Goal: Information Seeking & Learning: Learn about a topic

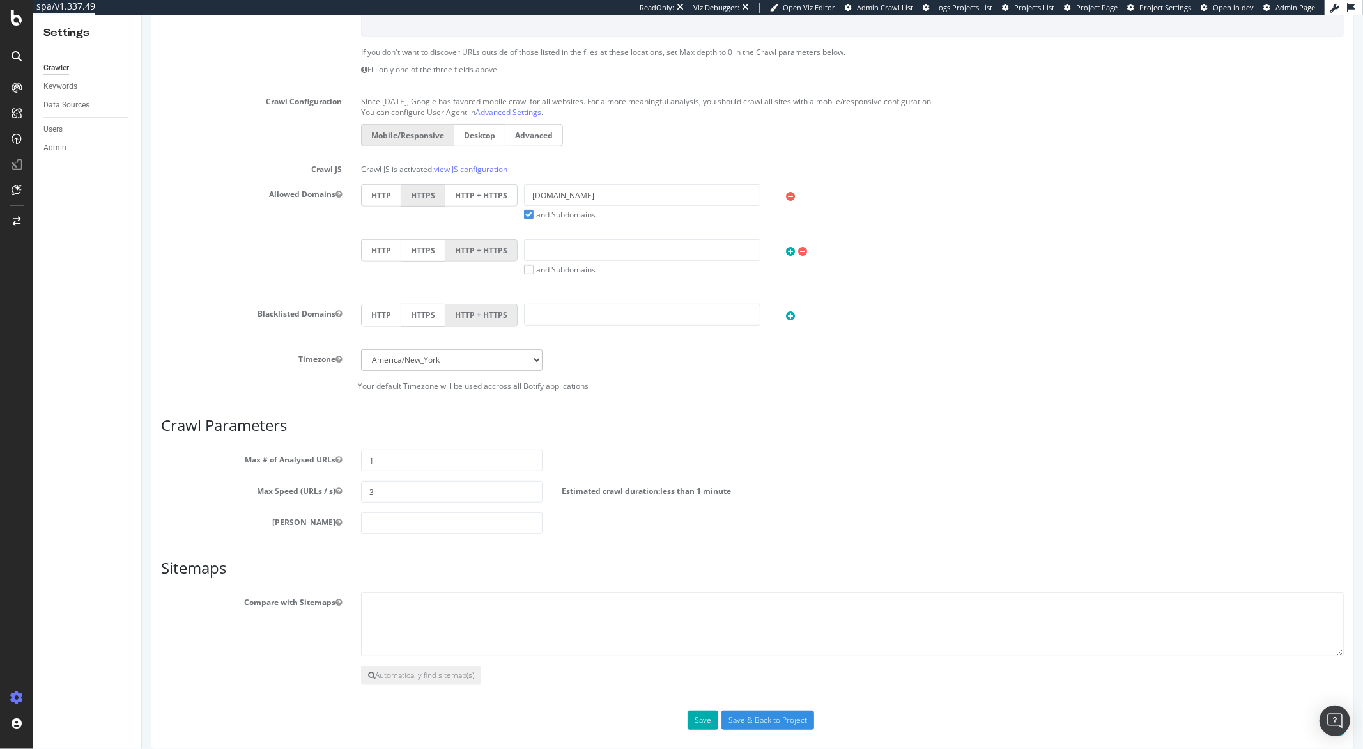
scroll to position [429, 0]
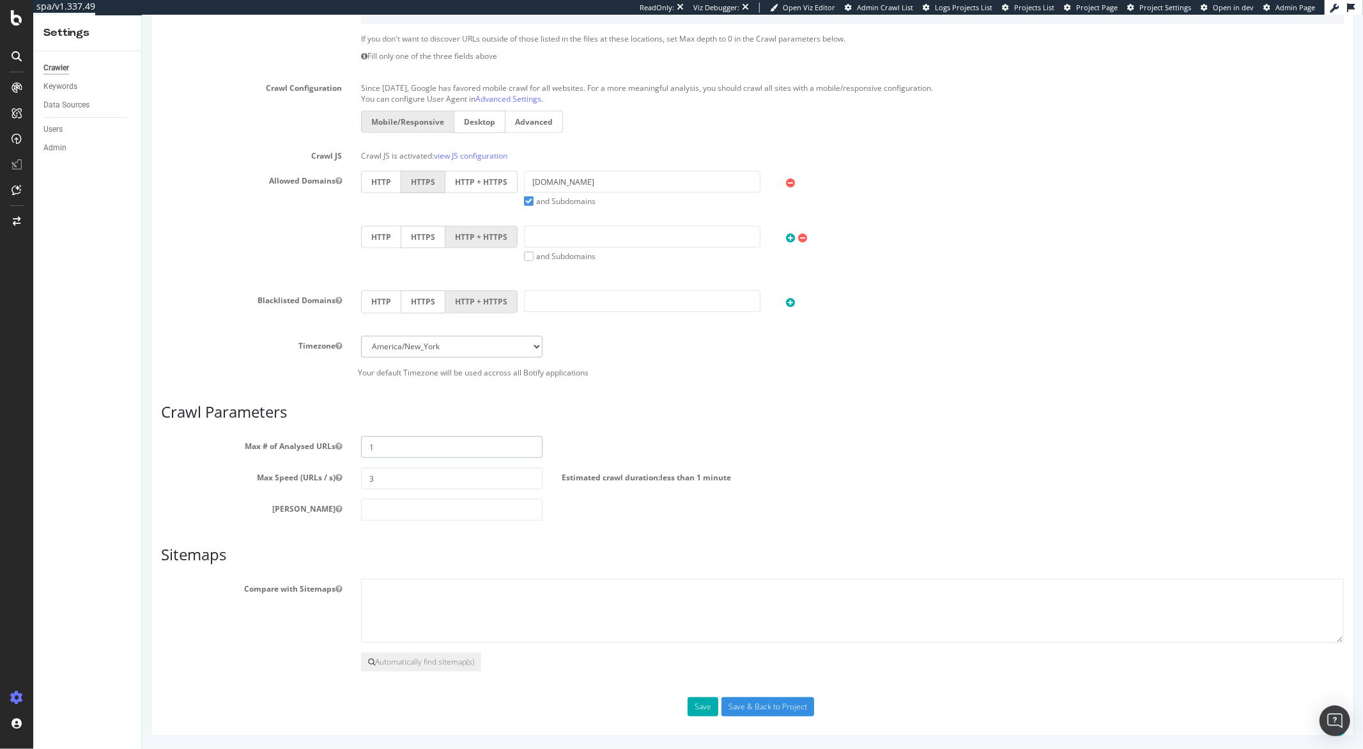
click at [375, 446] on input "1" at bounding box center [451, 447] width 181 height 22
click at [231, 361] on div "Timezone Africa/Abidjan Africa/Accra Africa/Addis_Ababa Africa/Algiers Africa/A…" at bounding box center [751, 357] width 1183 height 42
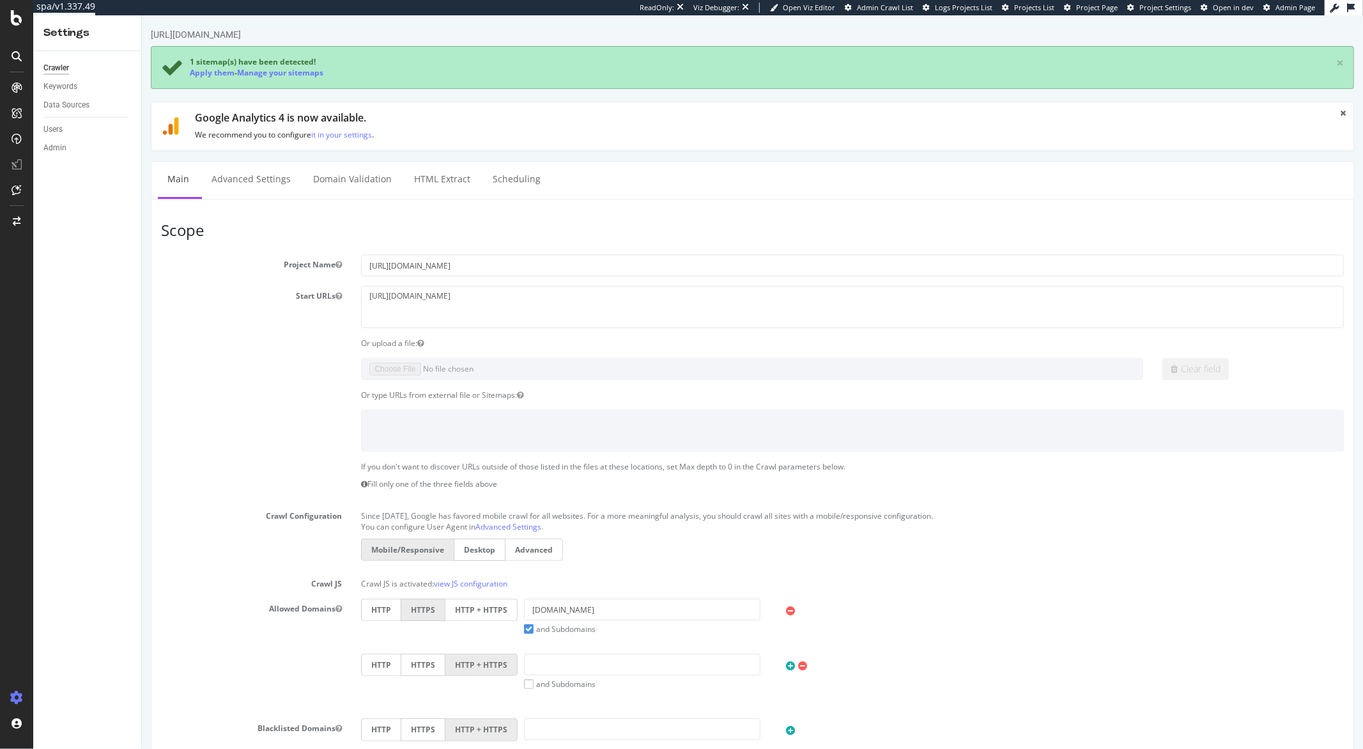
scroll to position [429, 0]
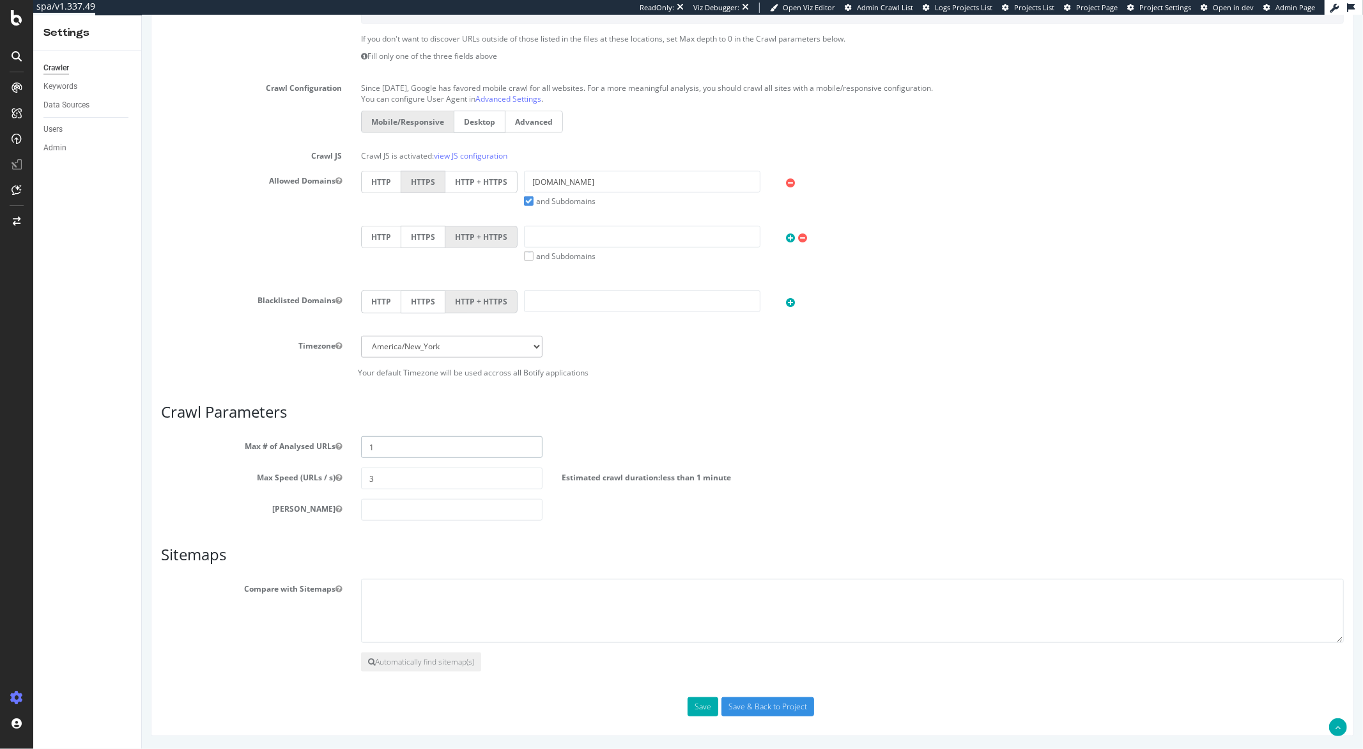
click at [383, 440] on input "1" at bounding box center [451, 447] width 181 height 22
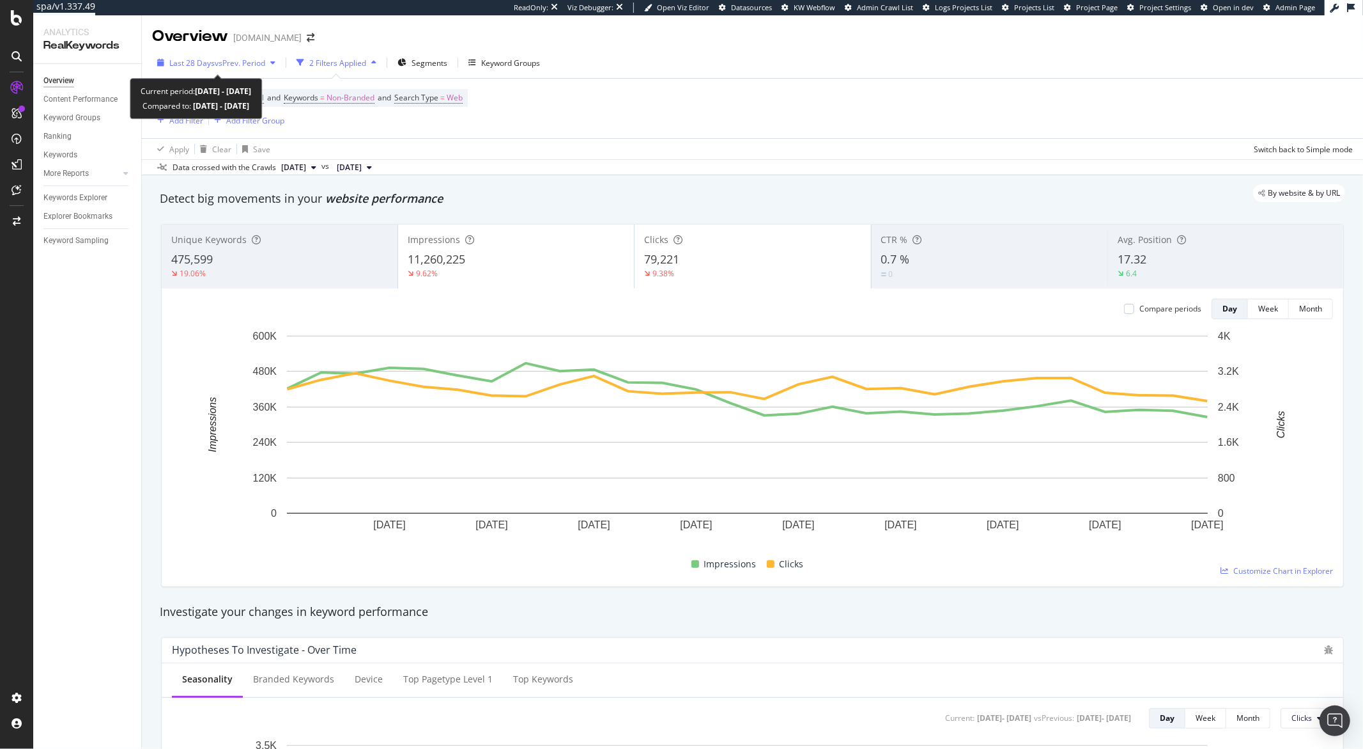
click at [273, 61] on icon "button" at bounding box center [272, 63] width 5 height 8
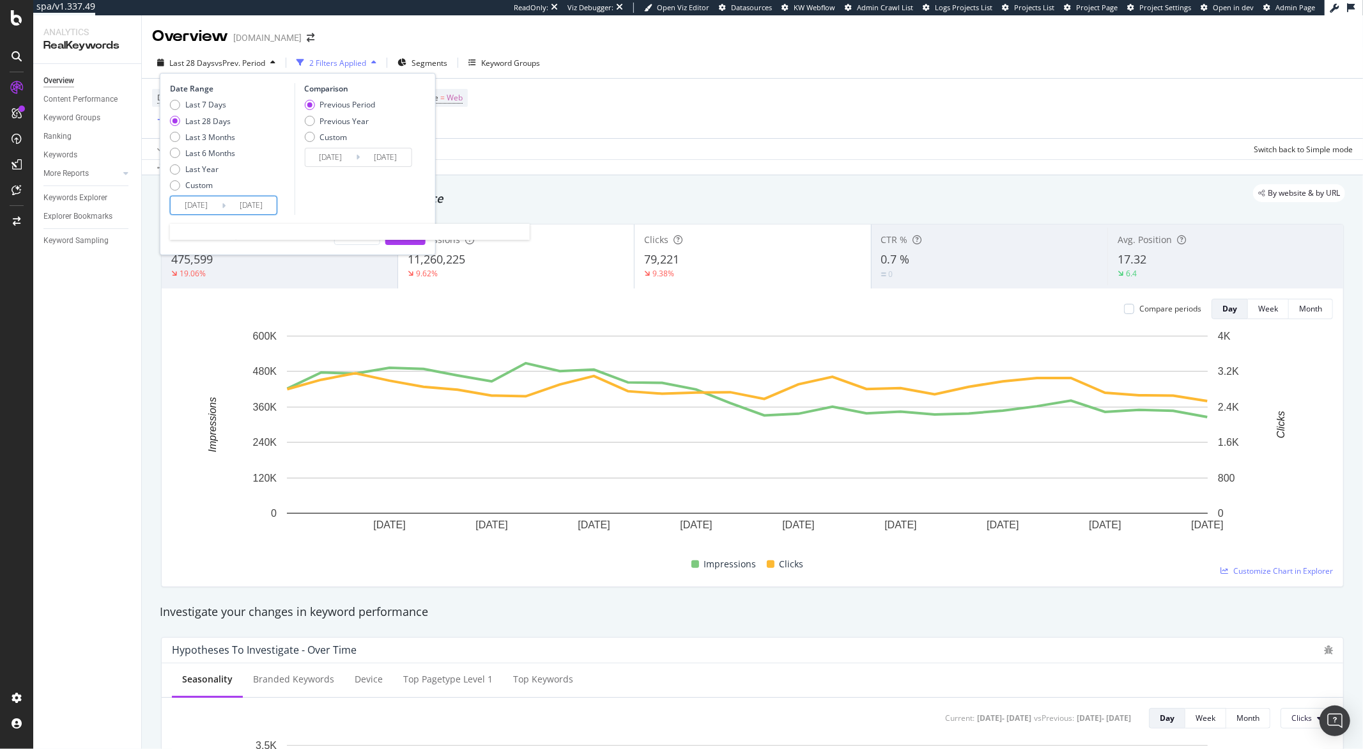
click at [258, 209] on input "2025/09/25" at bounding box center [251, 205] width 51 height 18
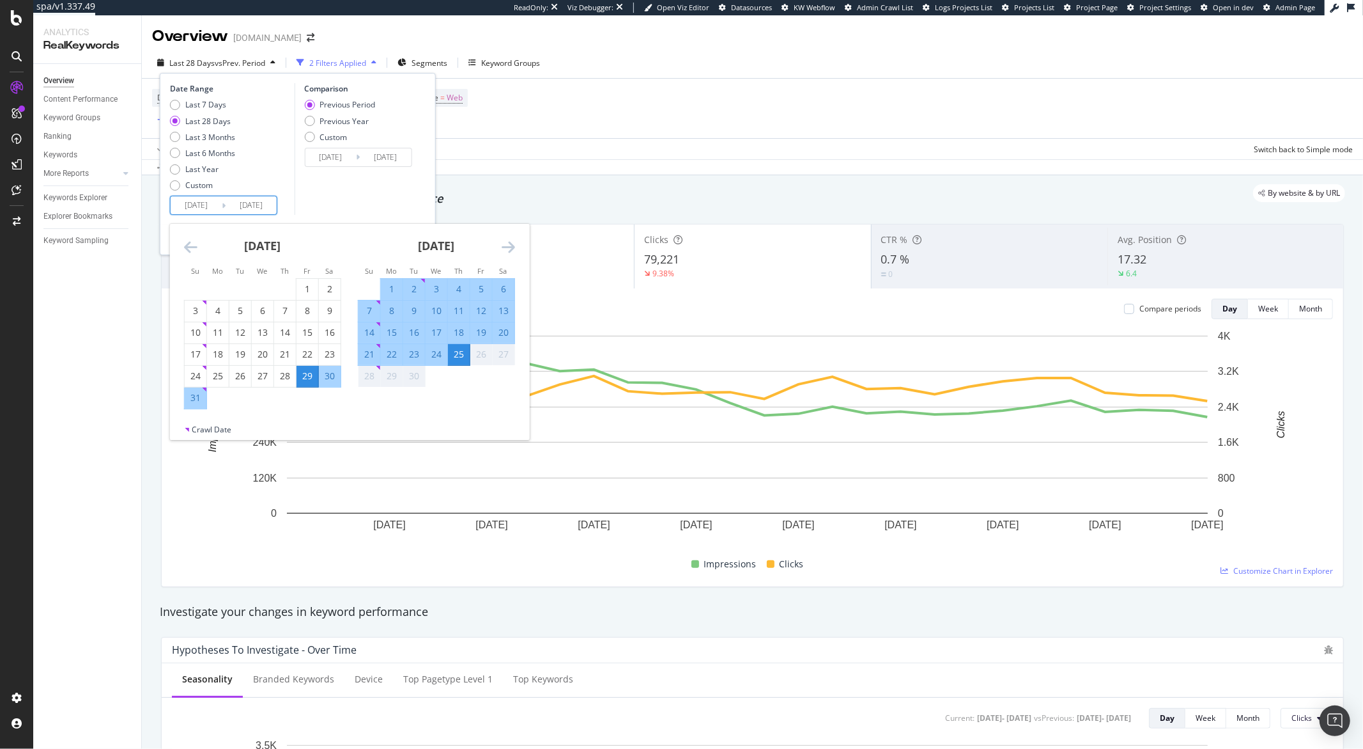
click at [258, 209] on input "2025/09/25" at bounding box center [251, 205] width 51 height 18
click at [284, 196] on div "Date Range Last 7 Days Last 28 Days Last 3 Months Last 6 Months Last Year Custo…" at bounding box center [230, 149] width 121 height 132
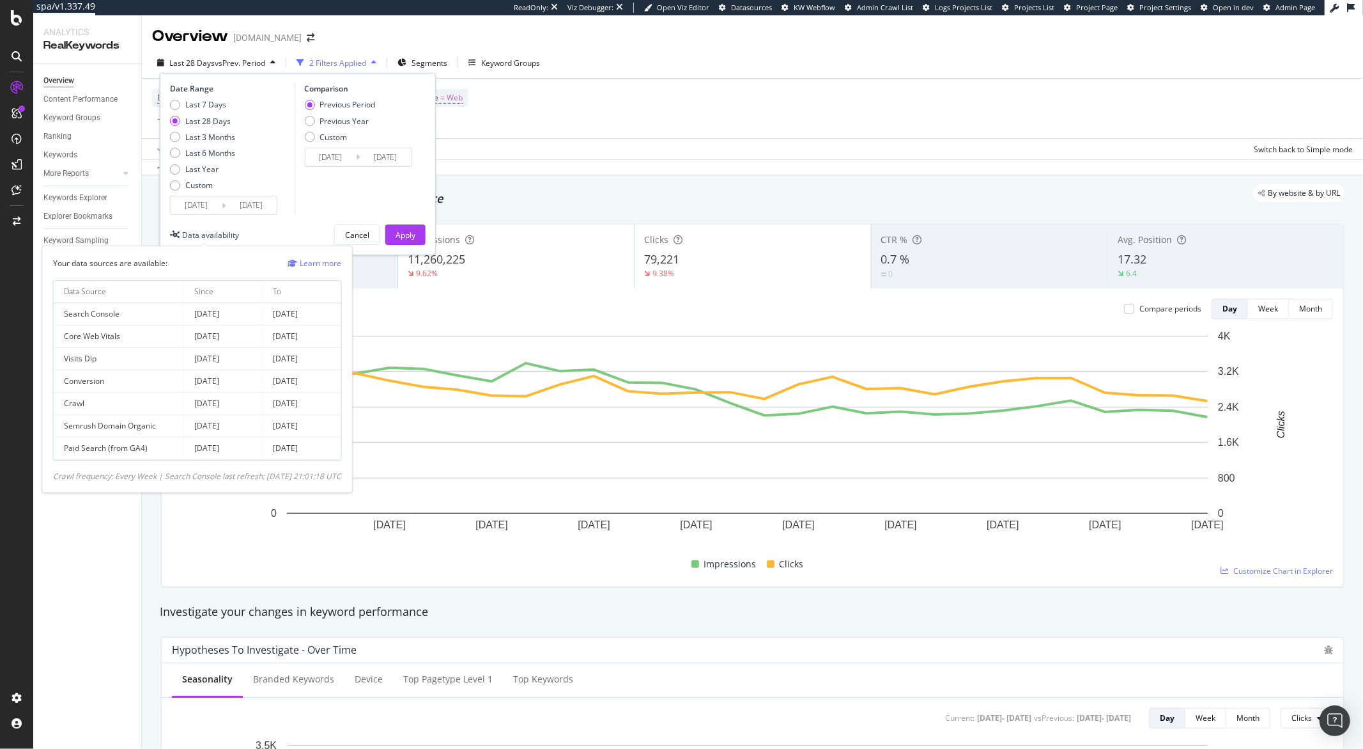
click at [215, 238] on div "Data availability" at bounding box center [210, 234] width 57 height 11
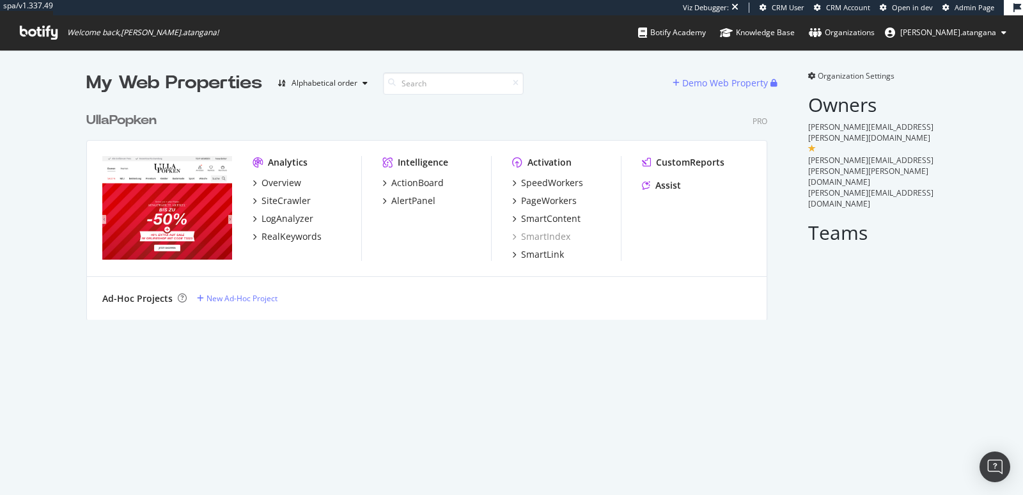
scroll to position [213, 680]
click at [266, 237] on div "RealKeywords" at bounding box center [291, 236] width 60 height 13
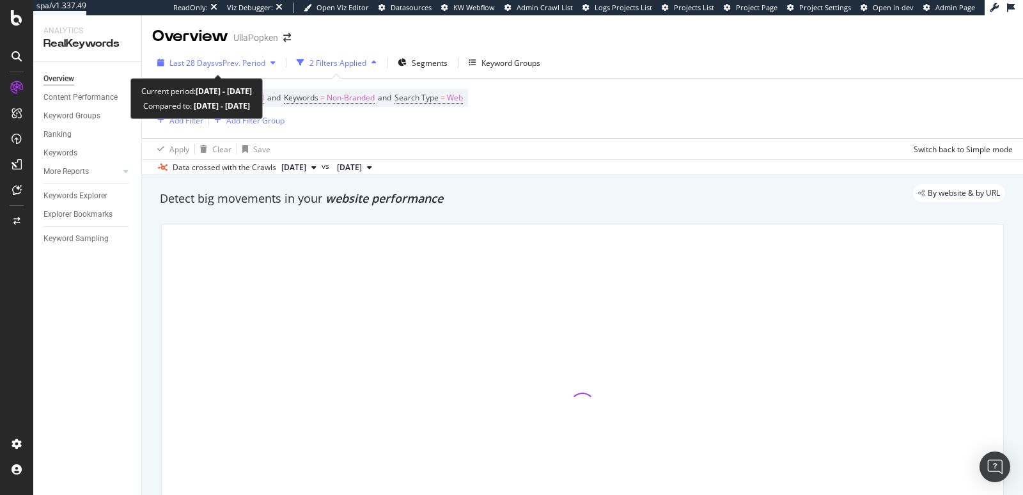
click at [278, 61] on div "button" at bounding box center [272, 63] width 15 height 8
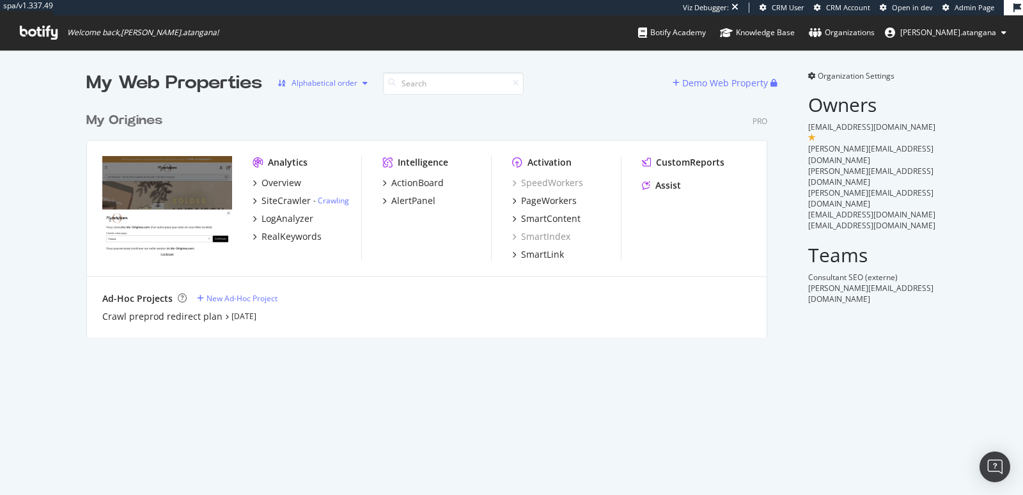
scroll to position [231, 680]
click at [280, 233] on div "RealKeywords" at bounding box center [291, 236] width 60 height 13
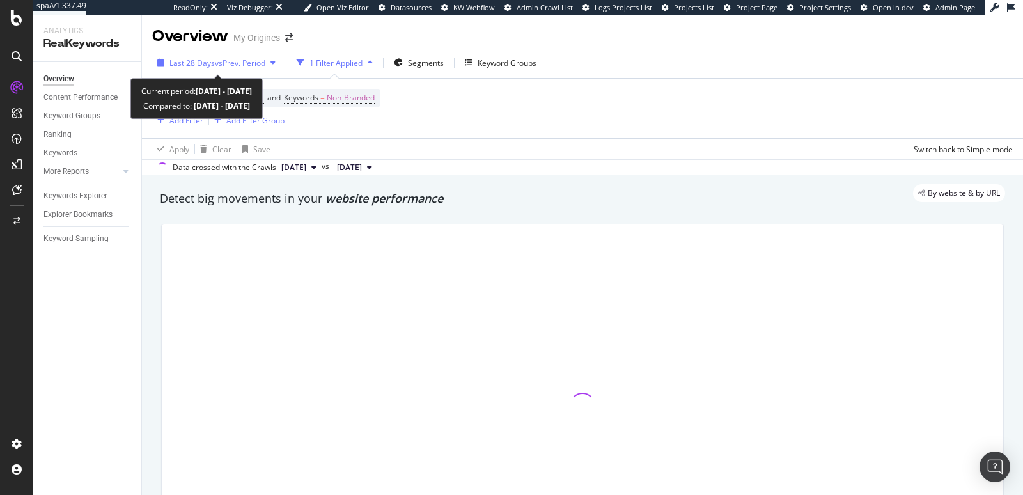
click at [272, 62] on div "button" at bounding box center [272, 63] width 15 height 8
